Goal: Entertainment & Leisure: Consume media (video, audio)

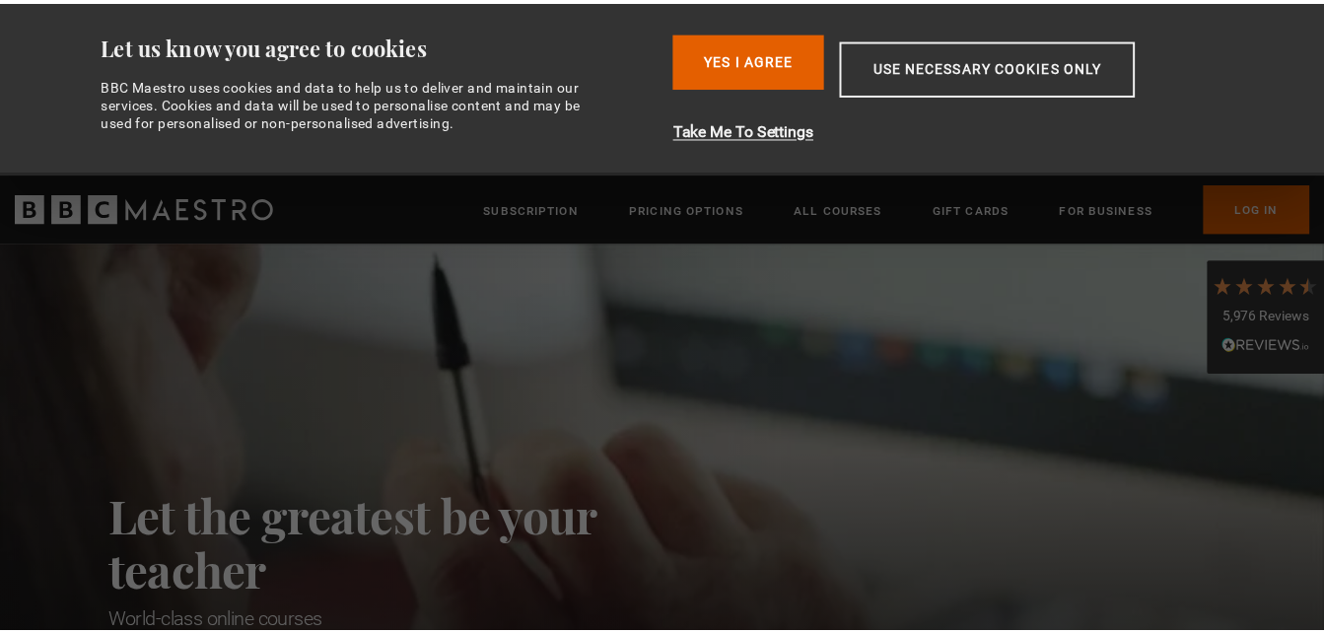
scroll to position [0, 1033]
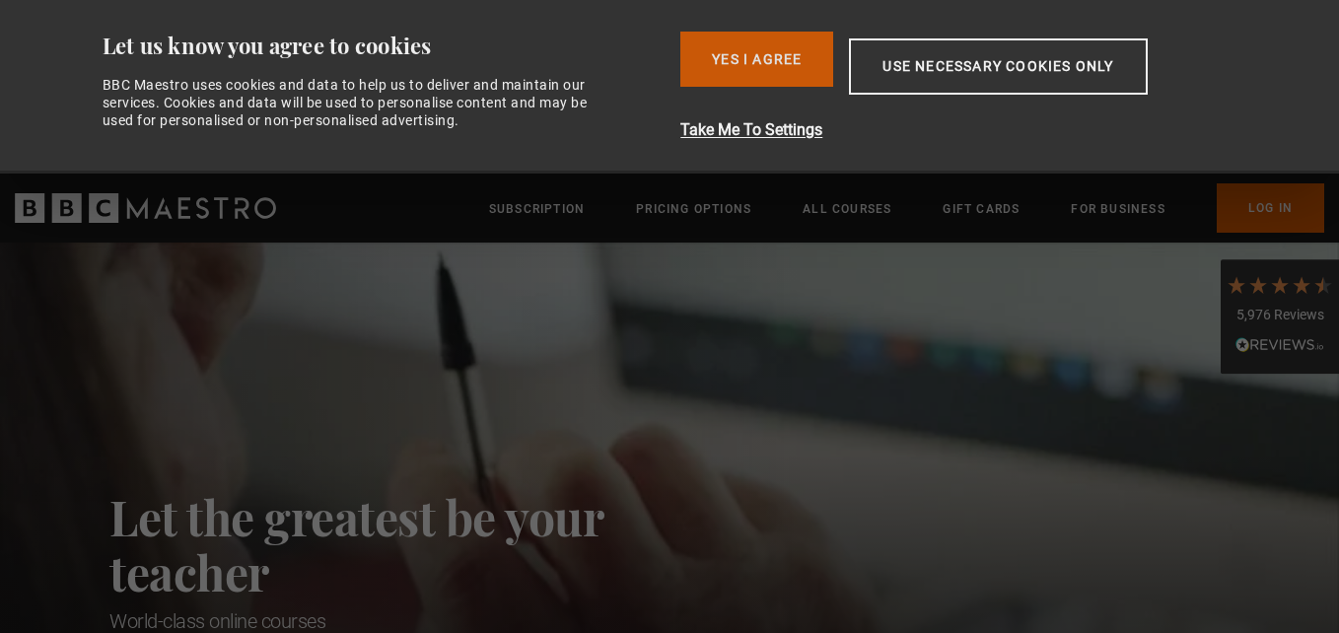
click at [789, 56] on button "Yes I Agree" at bounding box center [756, 59] width 153 height 55
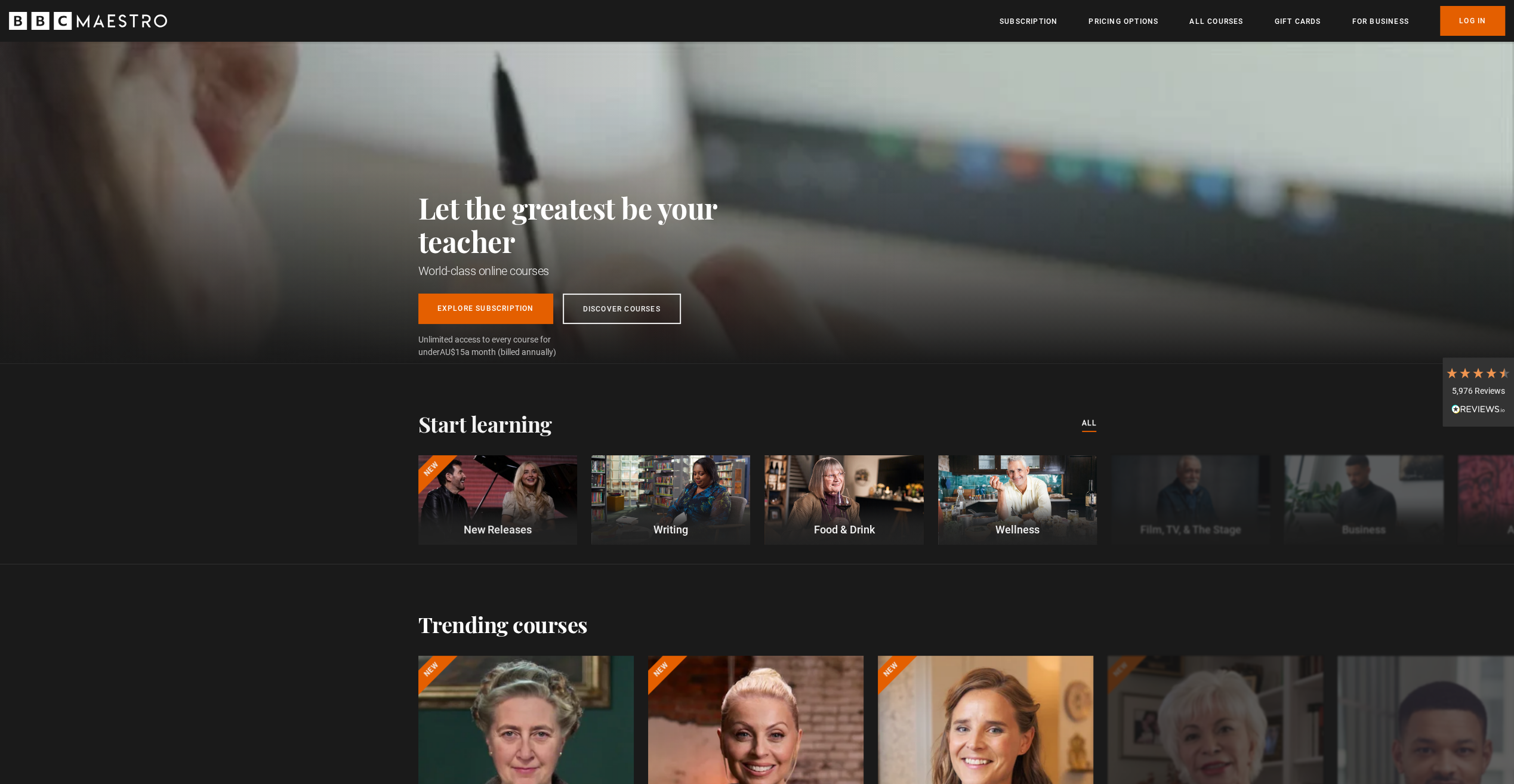
scroll to position [0, 938]
click at [810, 19] on link "Log In" at bounding box center [1472, 21] width 65 height 30
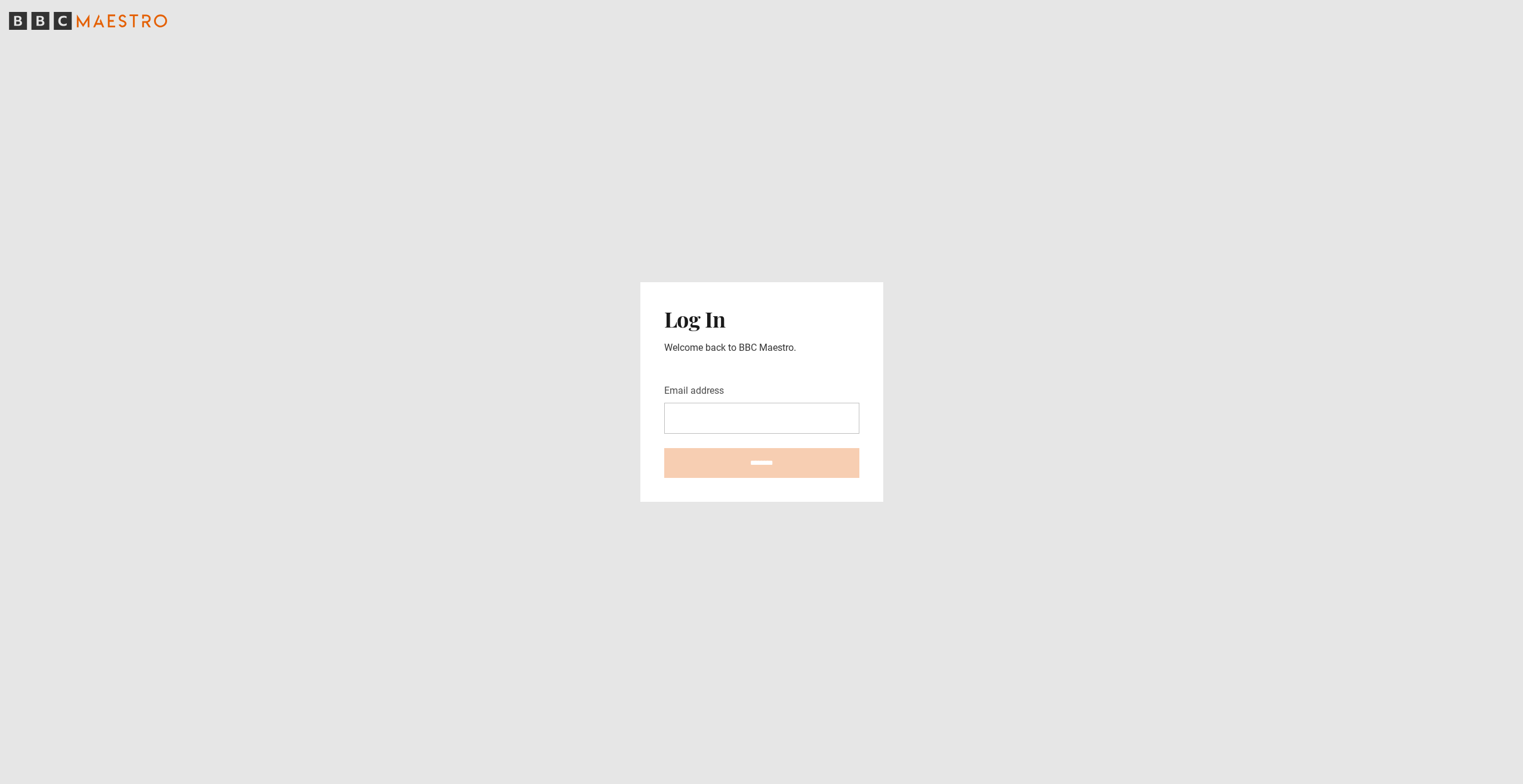
click at [809, 419] on input "Email address" at bounding box center [762, 418] width 195 height 31
type input "**********"
click at [739, 467] on input "********" at bounding box center [762, 463] width 195 height 30
type input "**********"
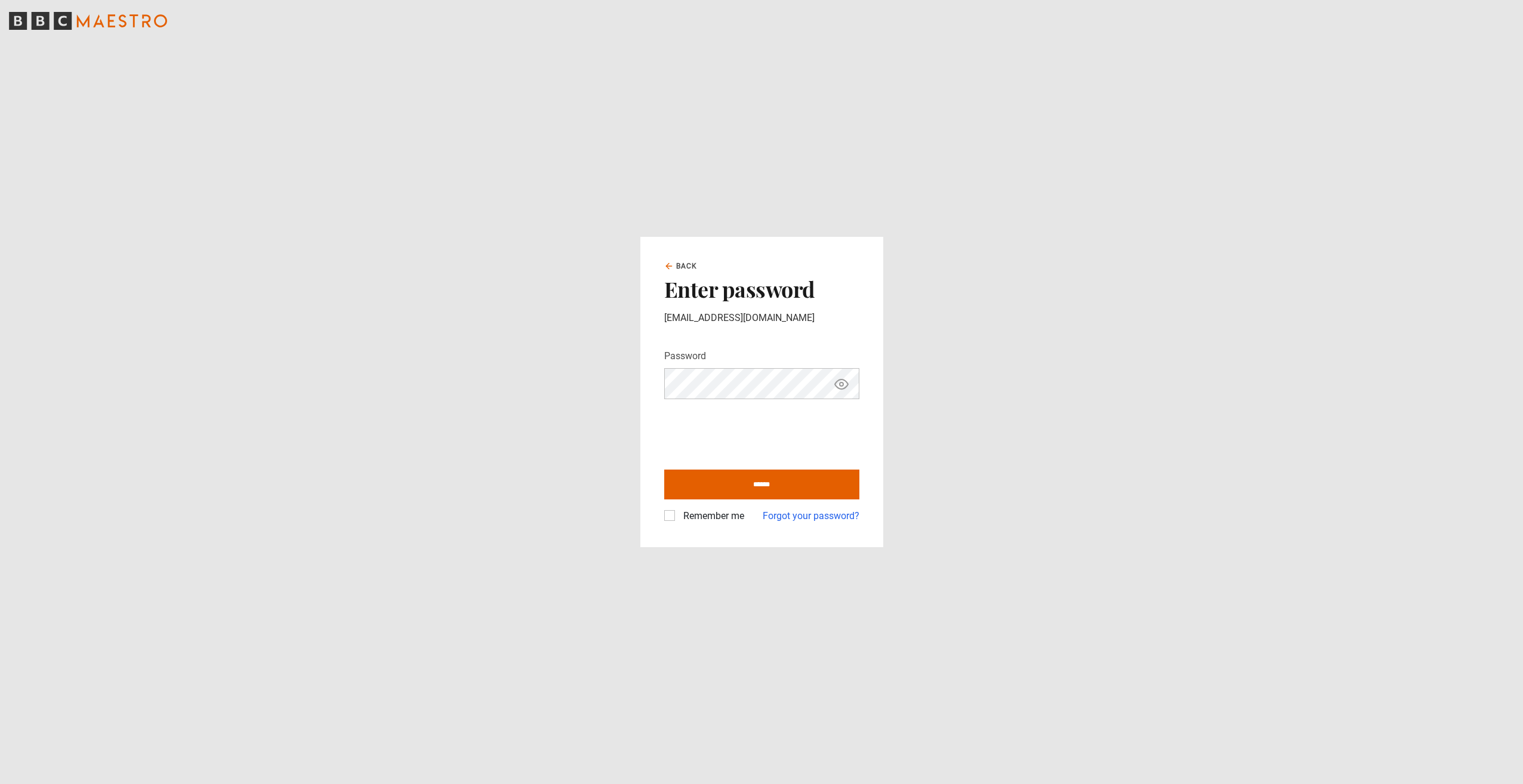
click at [842, 384] on icon "Show password" at bounding box center [842, 384] width 15 height 15
click at [763, 488] on input "******" at bounding box center [762, 484] width 195 height 30
type input "**********"
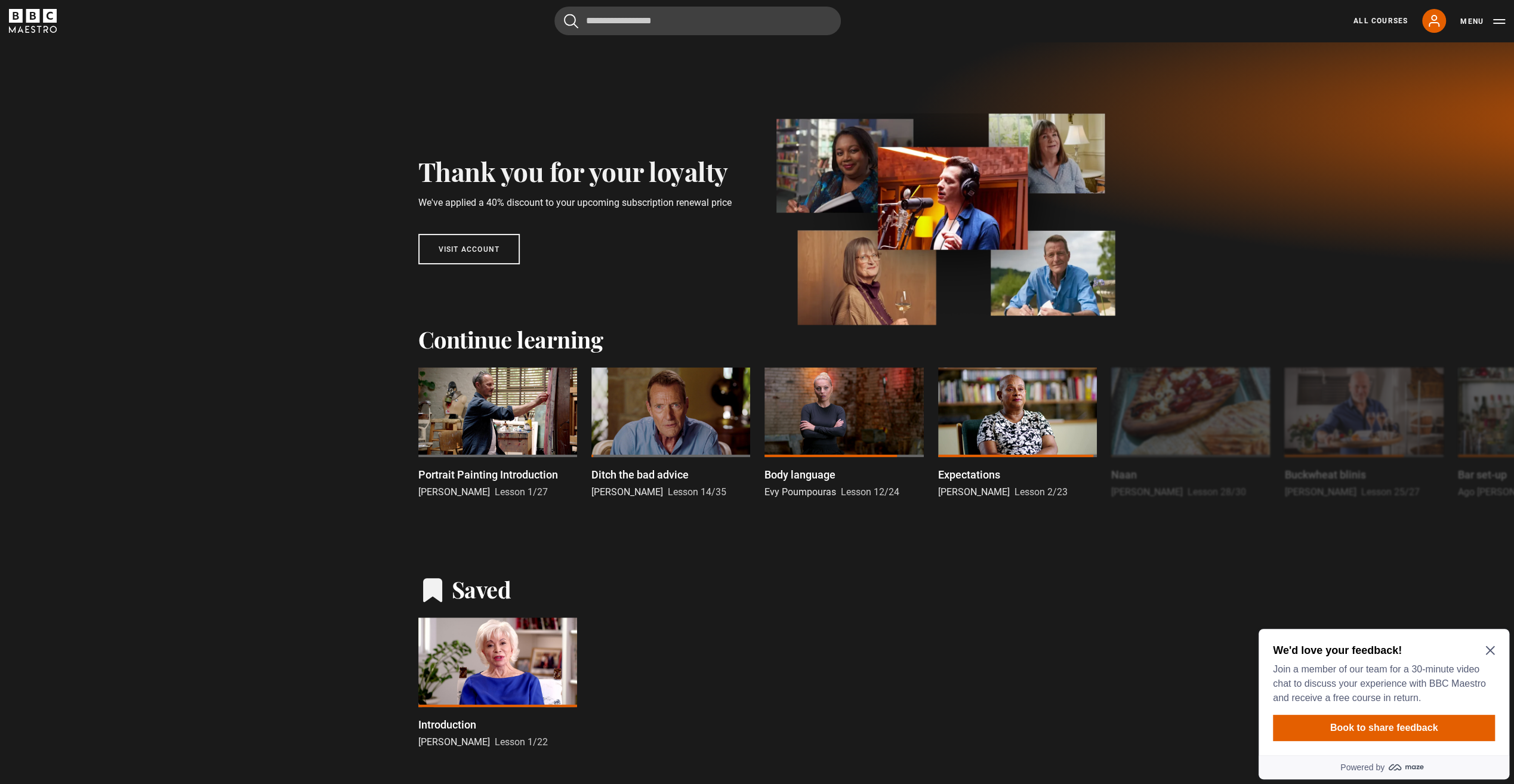
click at [1489, 651] on icon "Close Maze Prompt" at bounding box center [1490, 650] width 9 height 9
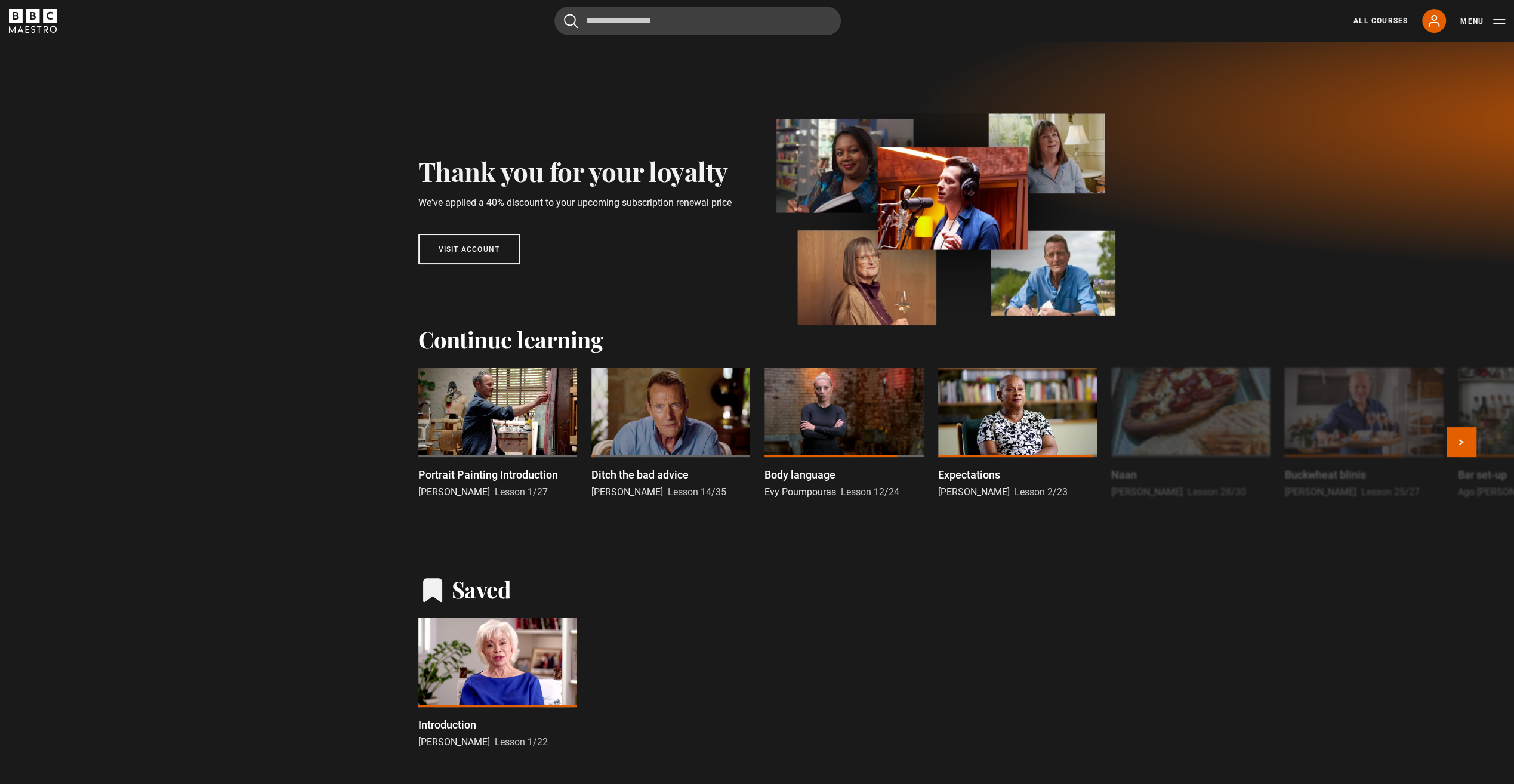
click at [515, 410] on div at bounding box center [497, 412] width 159 height 90
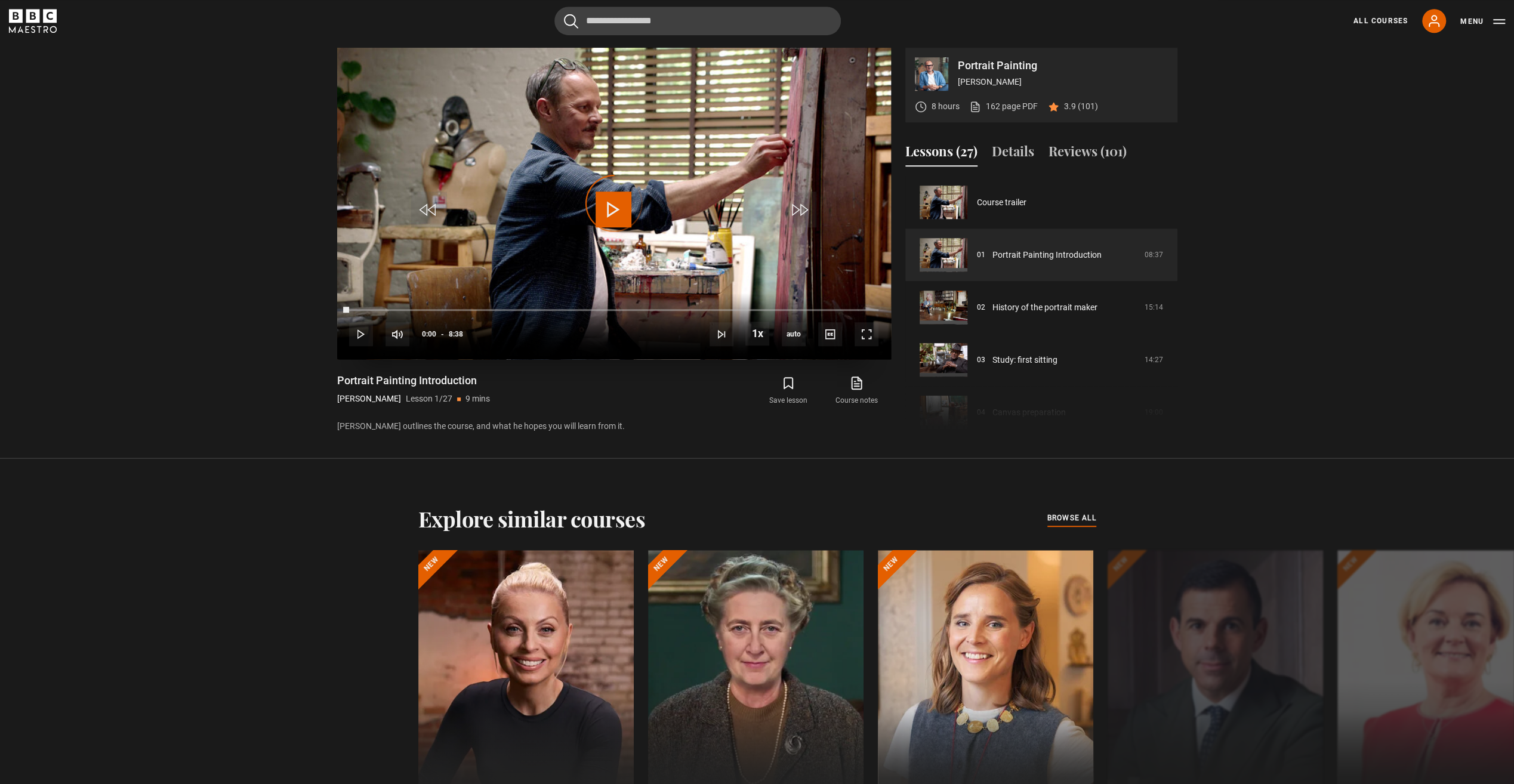
scroll to position [790, 0]
click at [611, 207] on span "Video Player" at bounding box center [613, 209] width 36 height 36
click at [866, 335] on span "Video Player" at bounding box center [866, 334] width 24 height 24
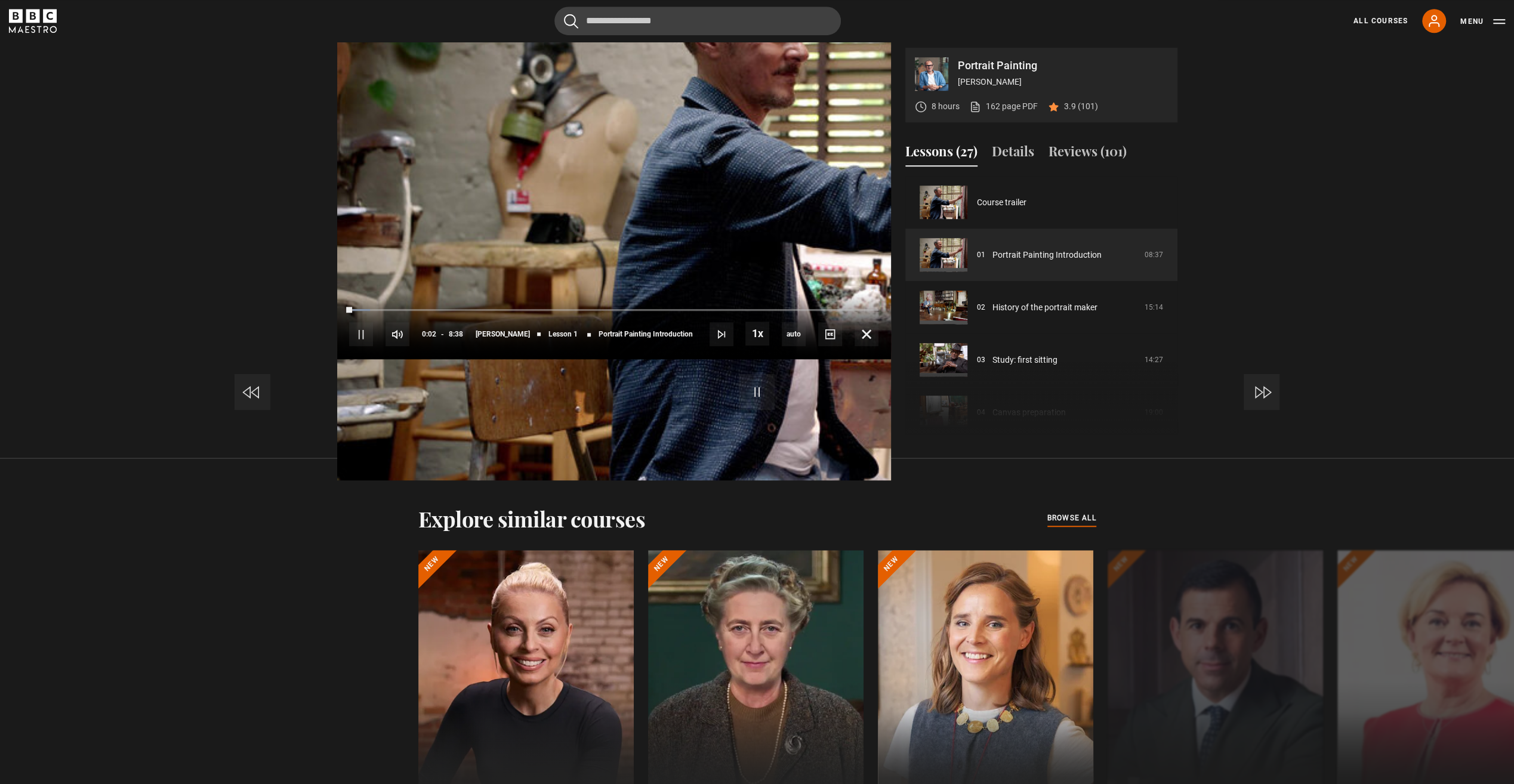
scroll to position [865, 0]
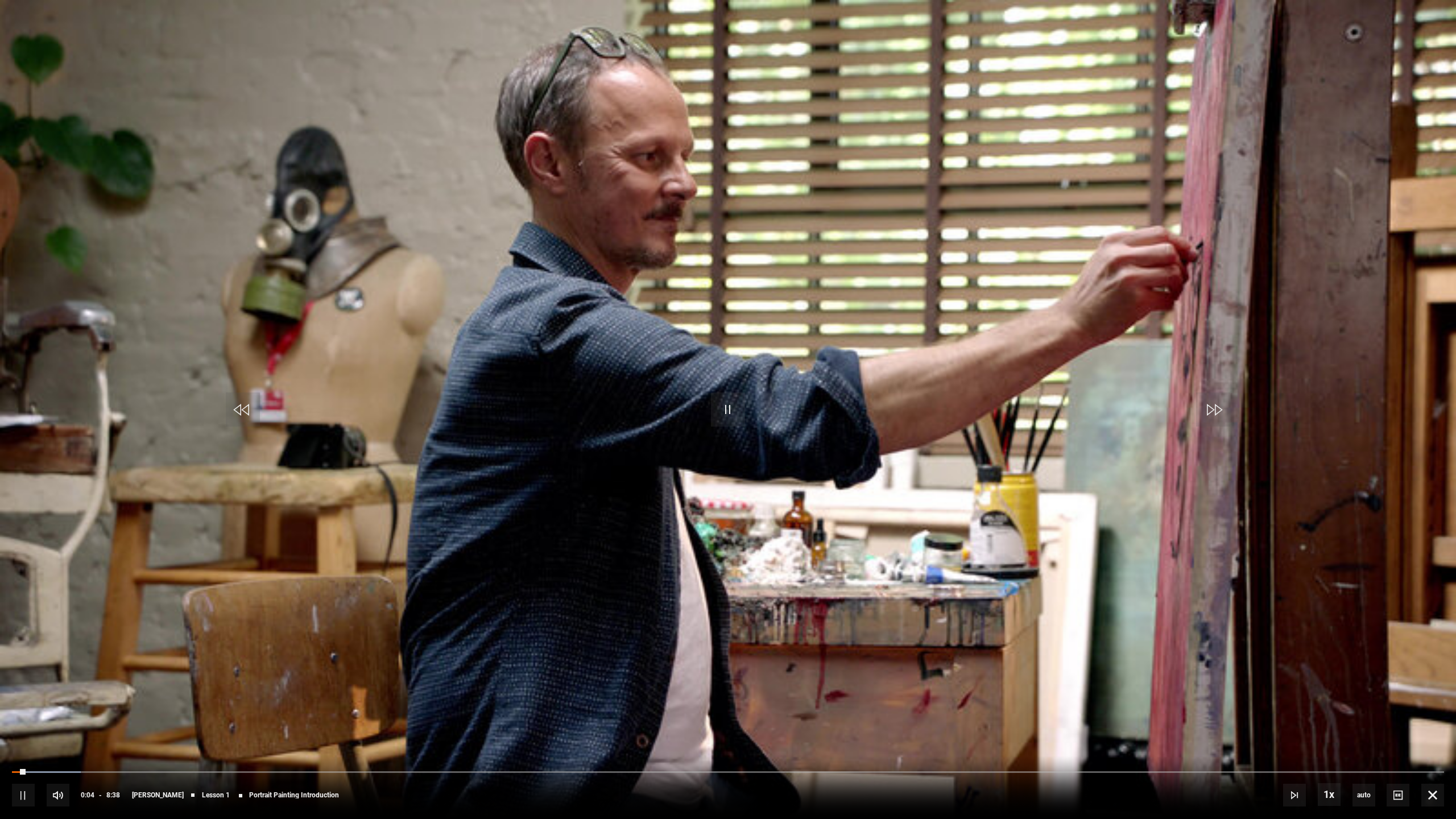
click at [1319, 482] on video "Video Player" at bounding box center [728, 410] width 1456 height 819
click at [729, 407] on span "Video Player" at bounding box center [728, 409] width 34 height 34
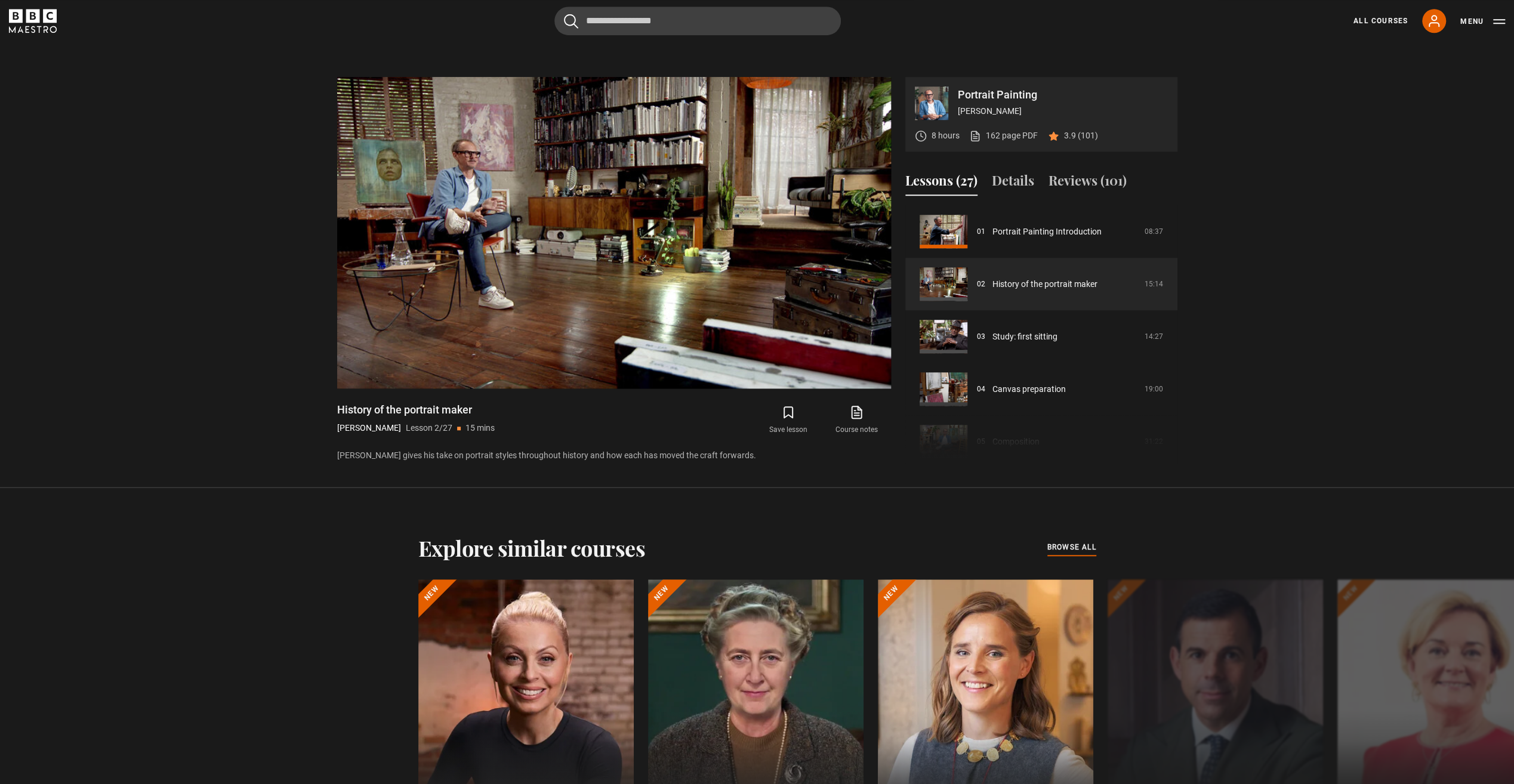
scroll to position [746, 0]
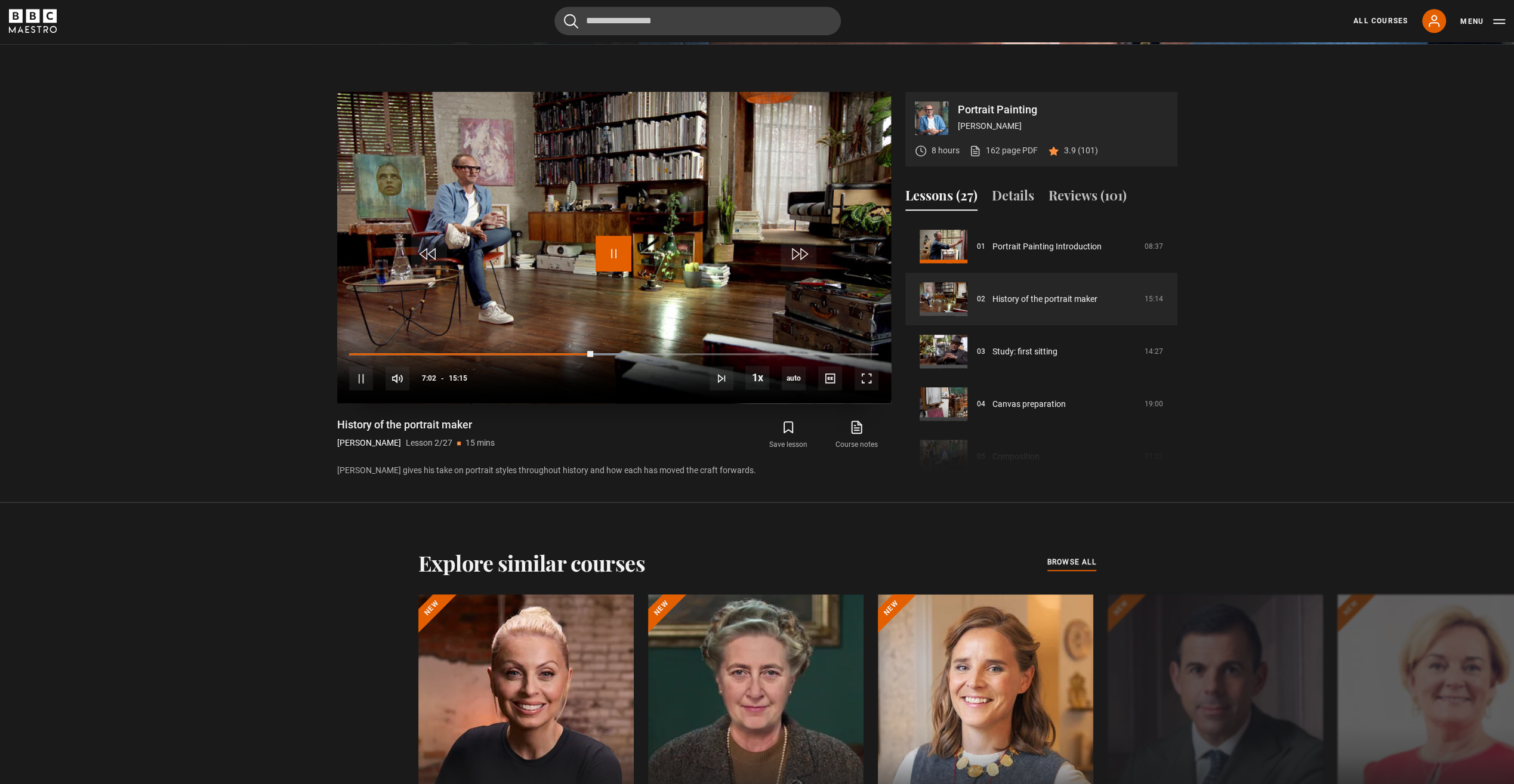
click at [614, 252] on span "Video Player" at bounding box center [613, 253] width 36 height 36
click at [572, 273] on video "Video Player" at bounding box center [614, 247] width 554 height 312
click at [605, 259] on span "Video Player" at bounding box center [613, 253] width 36 height 36
click at [615, 250] on span "Video Player" at bounding box center [613, 253] width 36 height 36
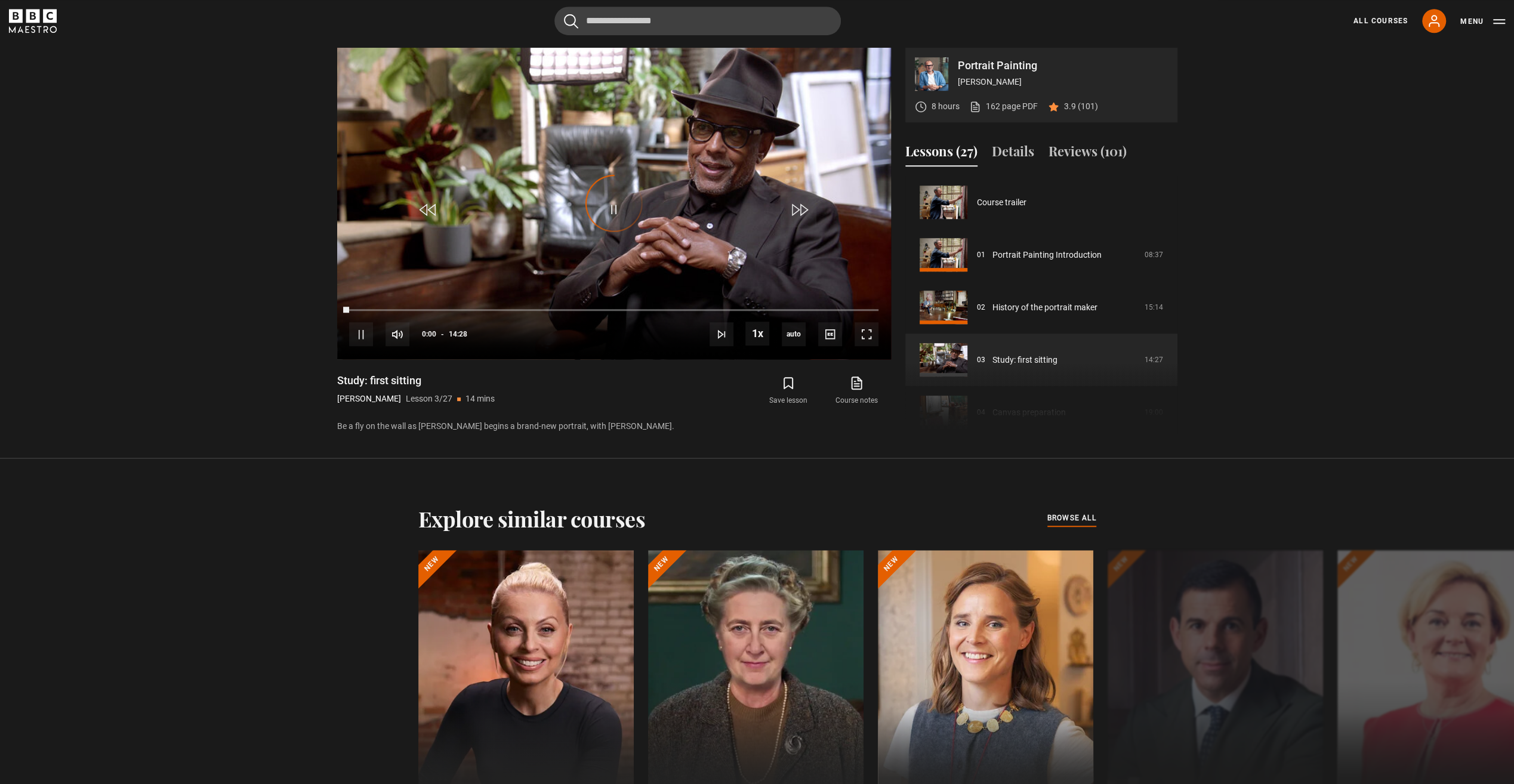
scroll to position [105, 0]
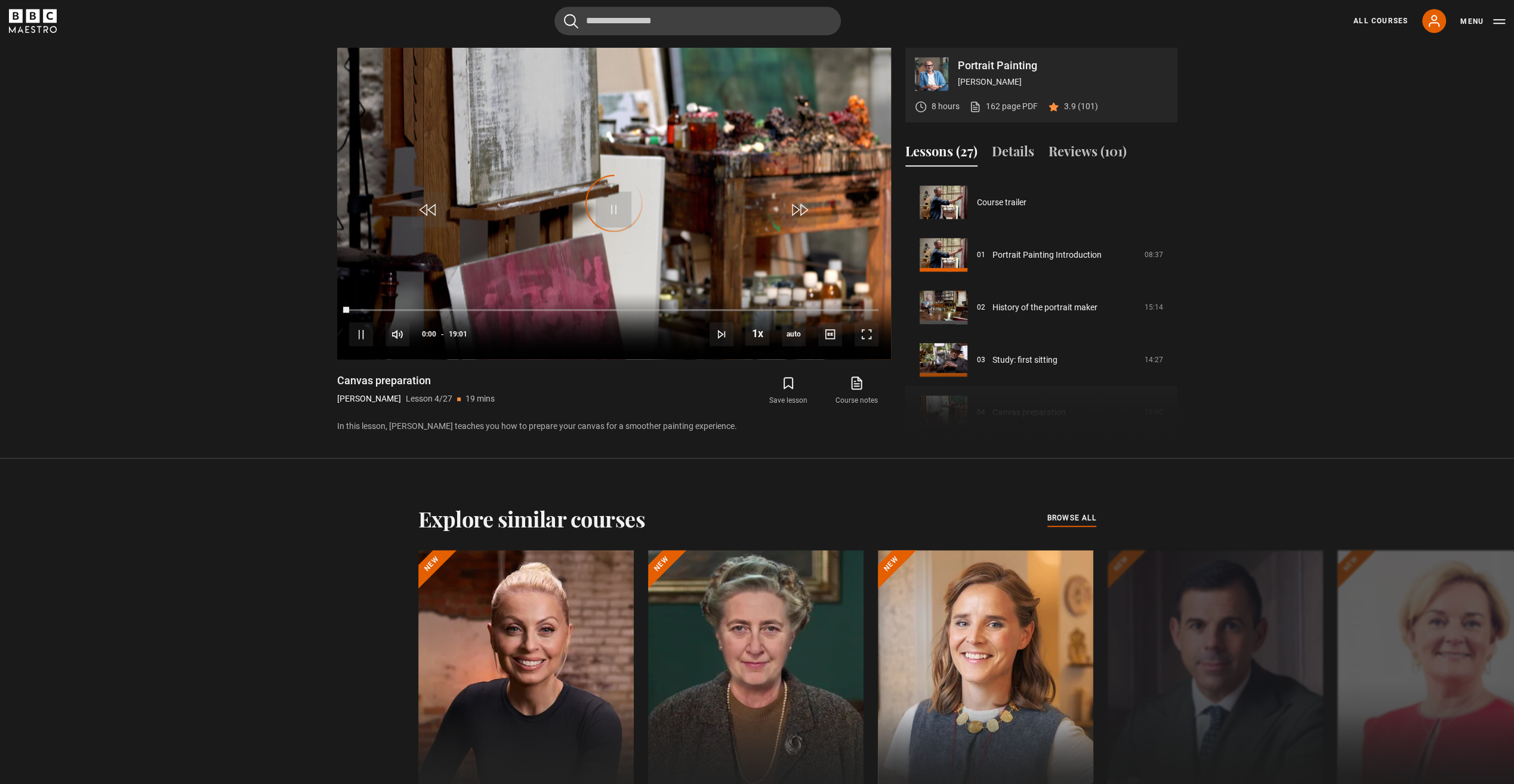
scroll to position [157, 0]
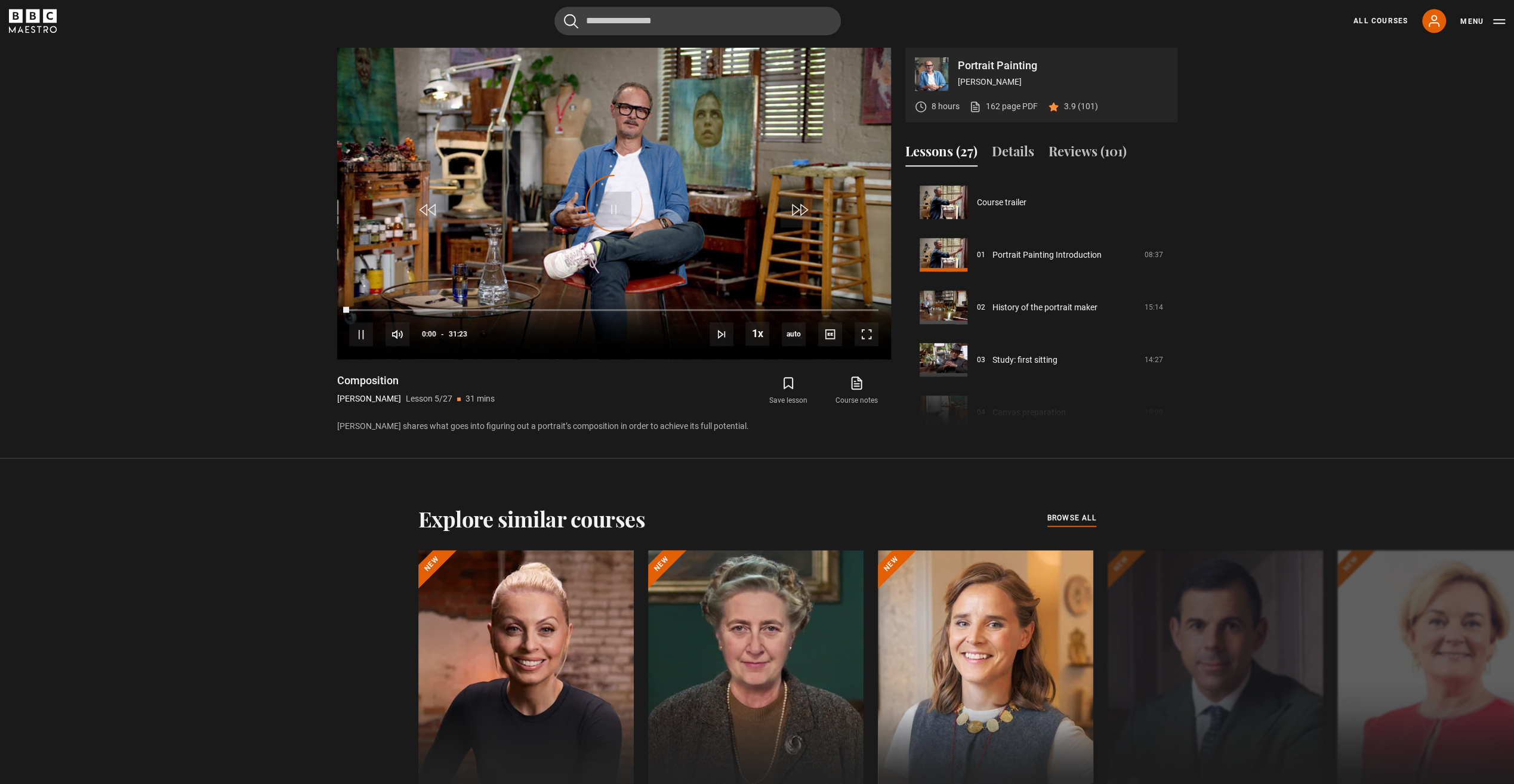
scroll to position [210, 0]
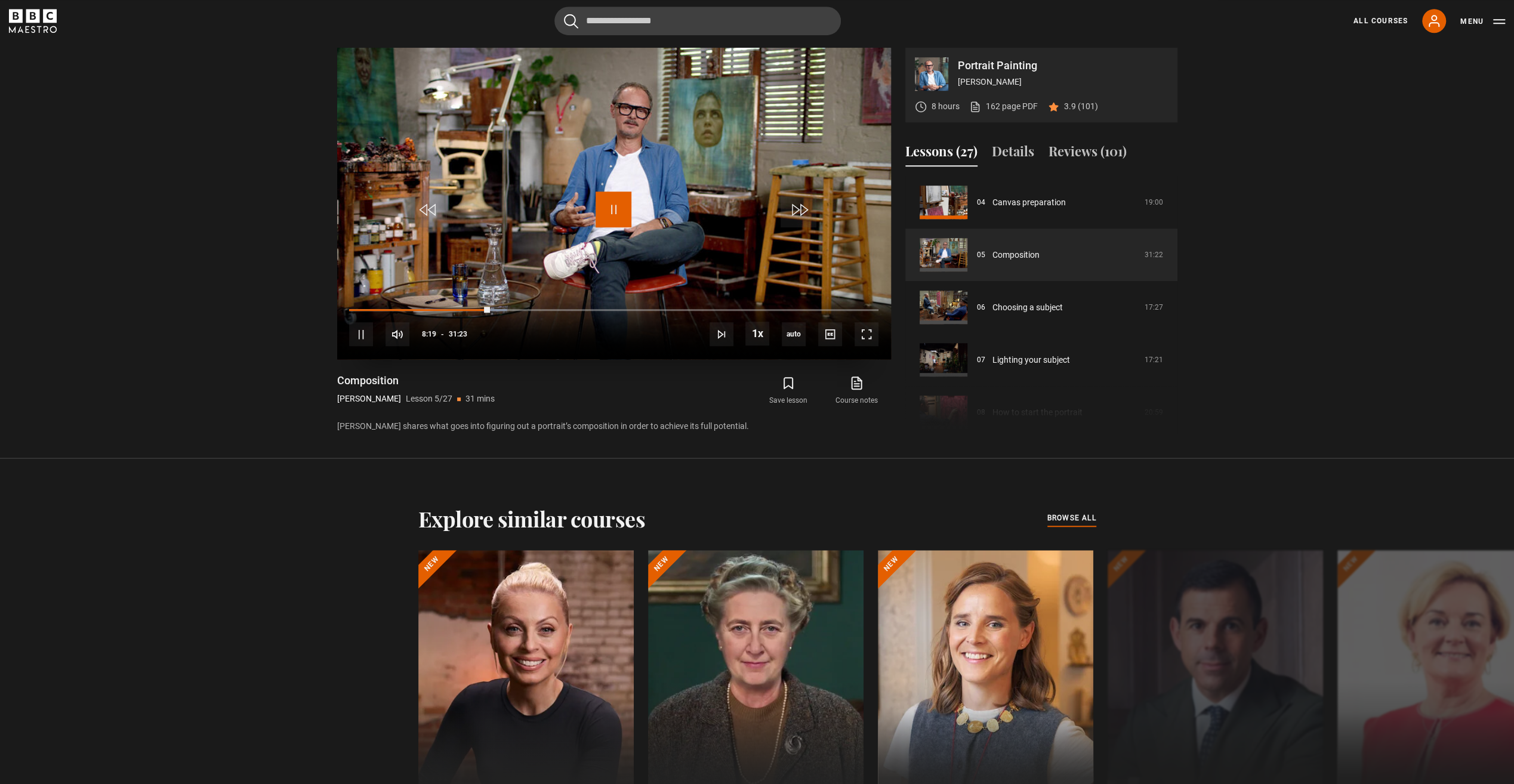
click at [611, 206] on span "Video Player" at bounding box center [613, 209] width 36 height 36
